Goal: Check status: Check status

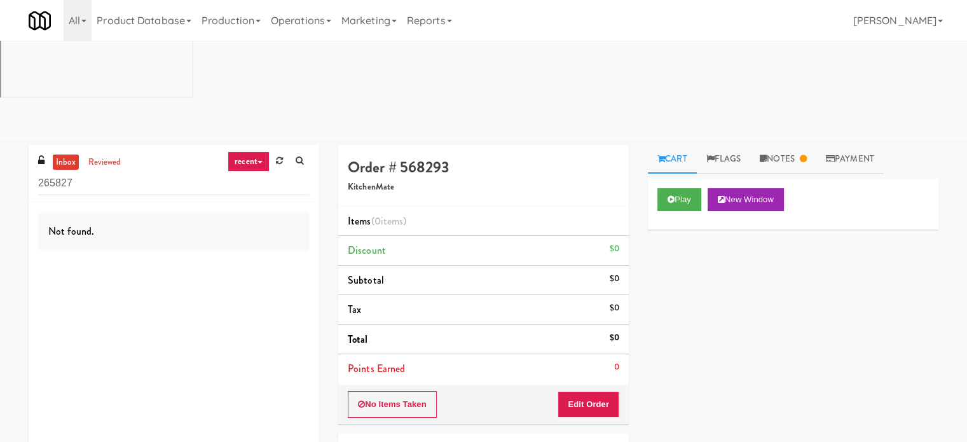
drag, startPoint x: 307, startPoint y: 22, endPoint x: 288, endPoint y: 51, distance: 34.9
click at [308, 23] on link "Operations" at bounding box center [301, 20] width 71 height 41
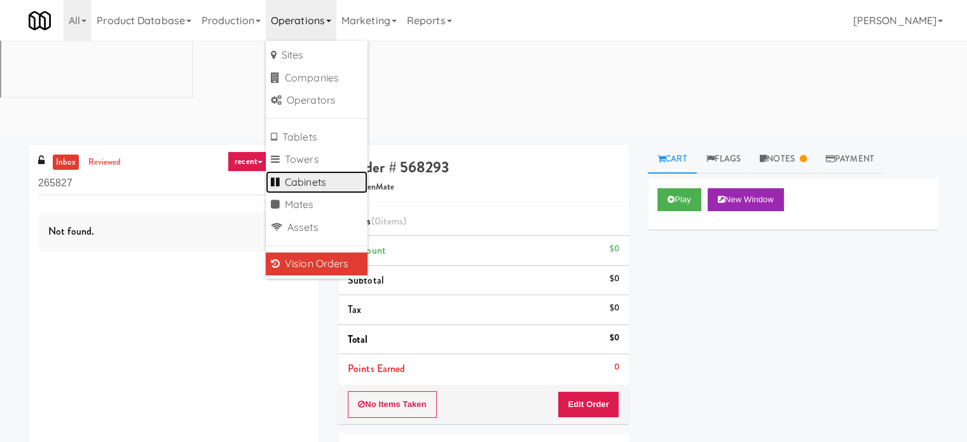
click at [311, 181] on link "Cabinets" at bounding box center [317, 182] width 102 height 23
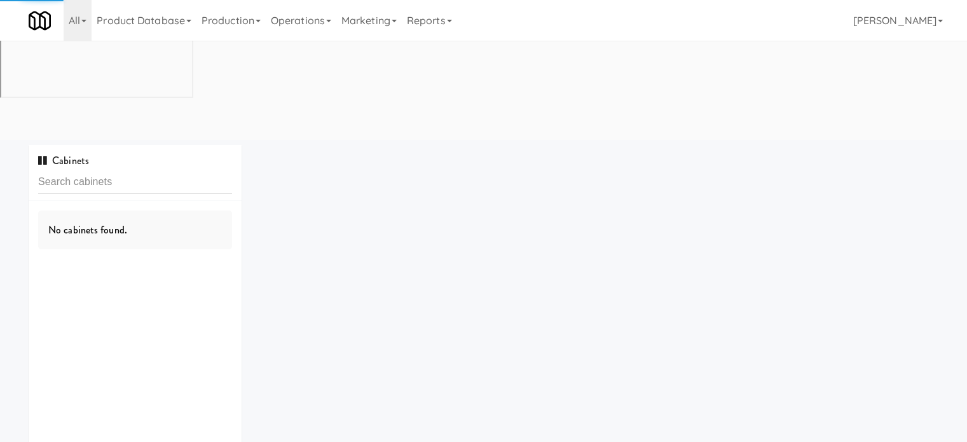
click at [120, 170] on input "text" at bounding box center [135, 182] width 194 height 24
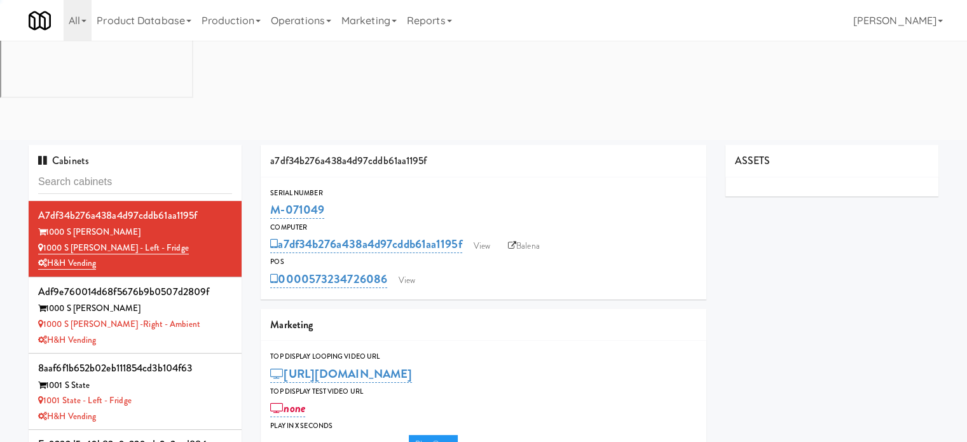
type input "481 on [PERSON_NAME]"
type input "3"
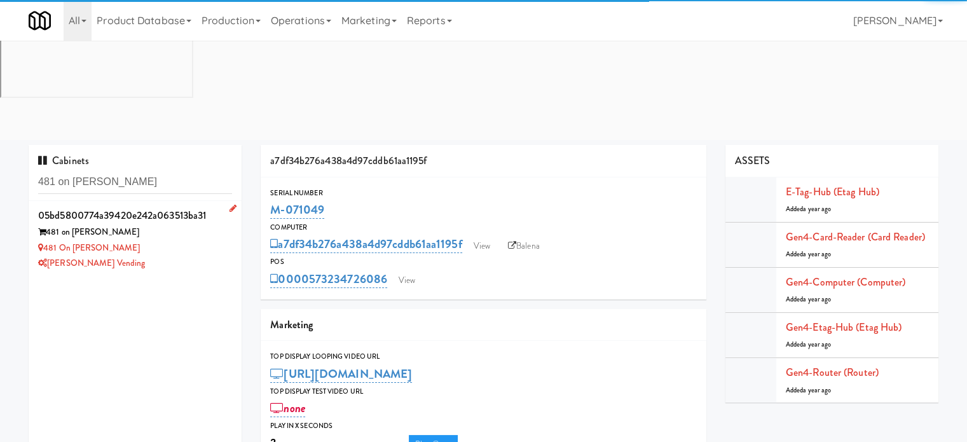
type input "481 on [PERSON_NAME]"
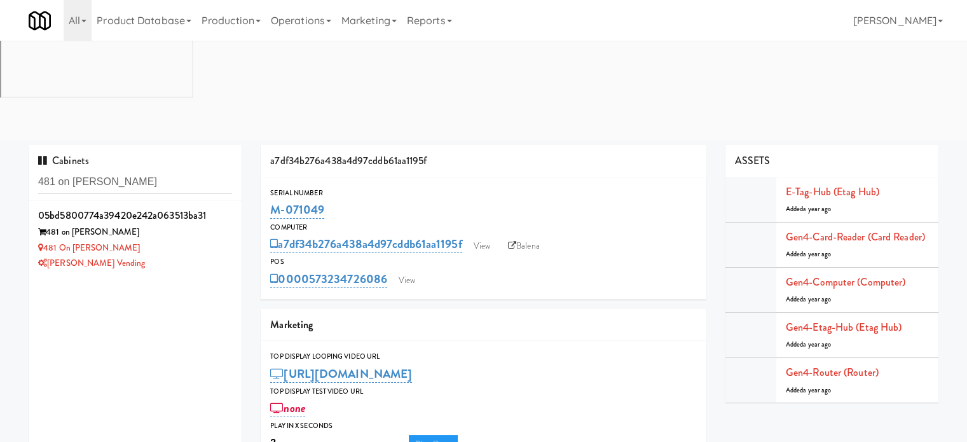
drag, startPoint x: 192, startPoint y: 149, endPoint x: 234, endPoint y: 129, distance: 46.7
click at [193, 240] on div "481 on [PERSON_NAME]" at bounding box center [135, 248] width 194 height 16
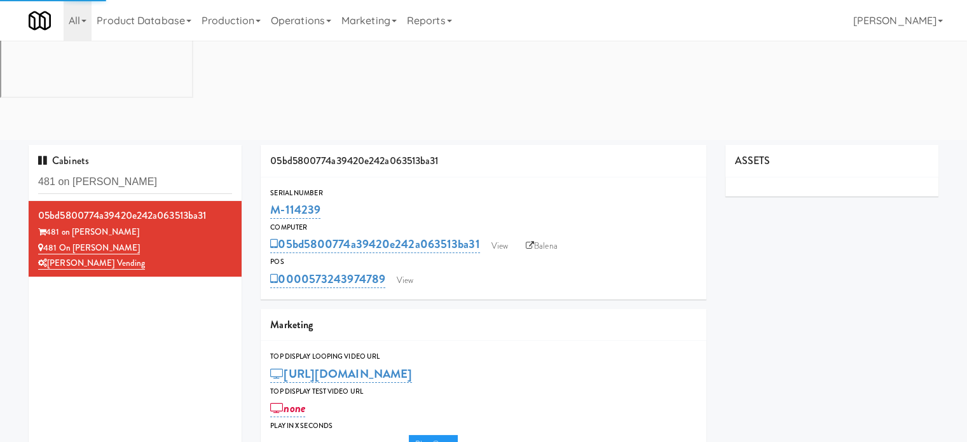
type input "3"
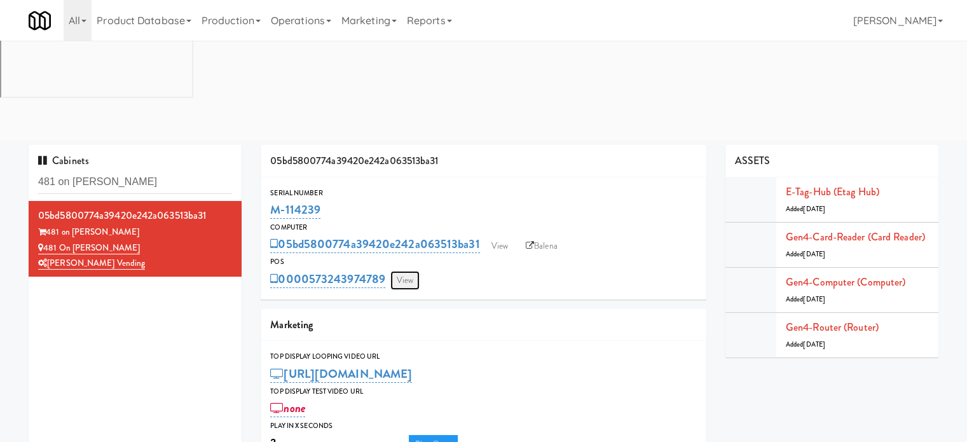
click at [413, 271] on link "View" at bounding box center [405, 280] width 29 height 19
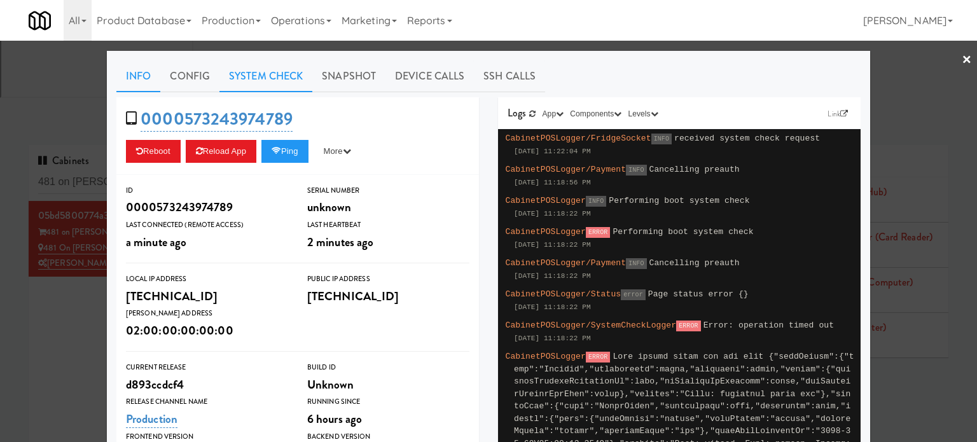
click at [236, 72] on link "System Check" at bounding box center [265, 76] width 93 height 32
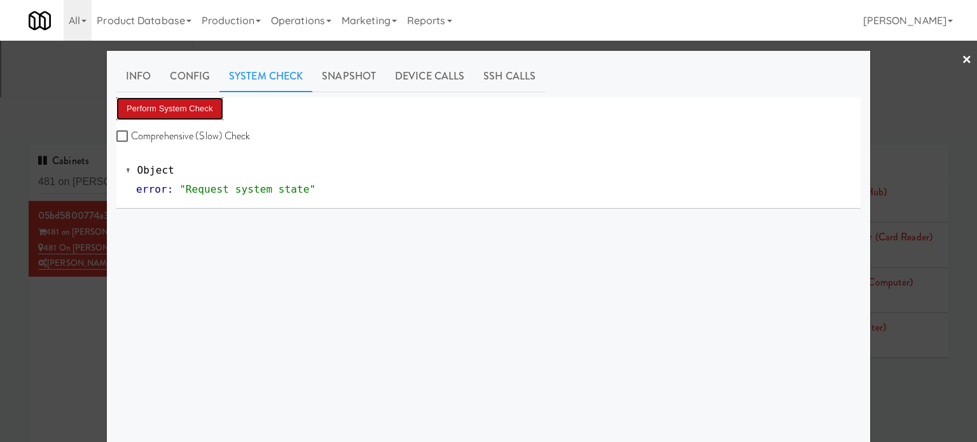
click at [167, 99] on button "Perform System Check" at bounding box center [169, 108] width 107 height 23
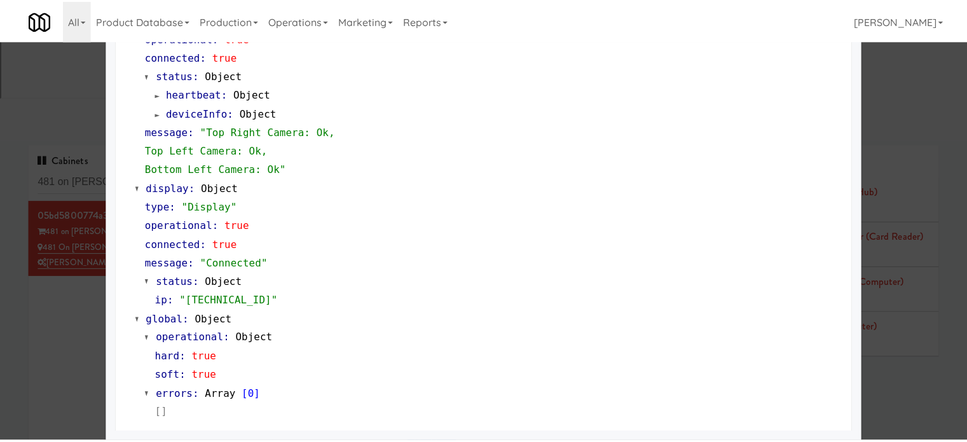
scroll to position [227, 0]
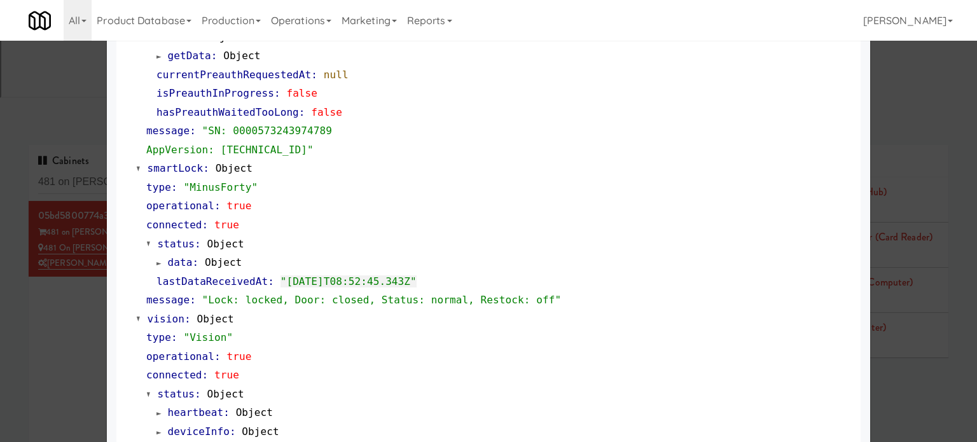
drag, startPoint x: 919, startPoint y: 314, endPoint x: 918, endPoint y: 305, distance: 9.6
click at [919, 314] on div at bounding box center [488, 221] width 977 height 442
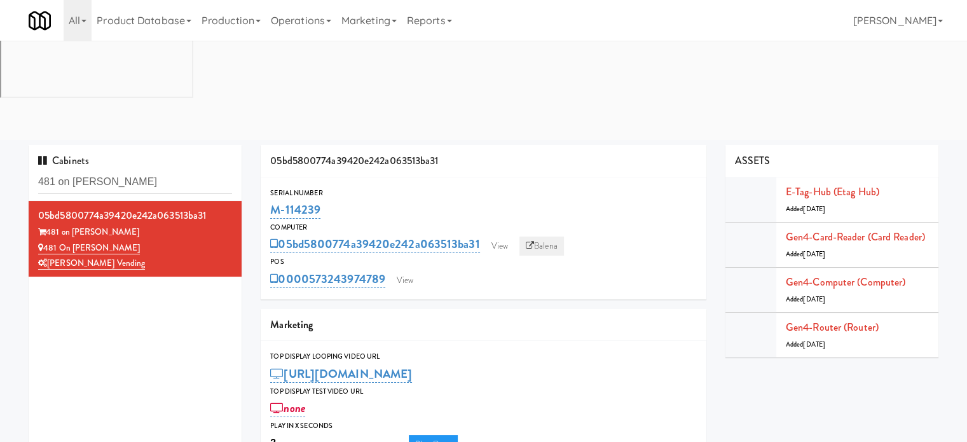
click at [550, 237] on link "Balena" at bounding box center [542, 246] width 45 height 19
